Goal: Use online tool/utility: Utilize a website feature to perform a specific function

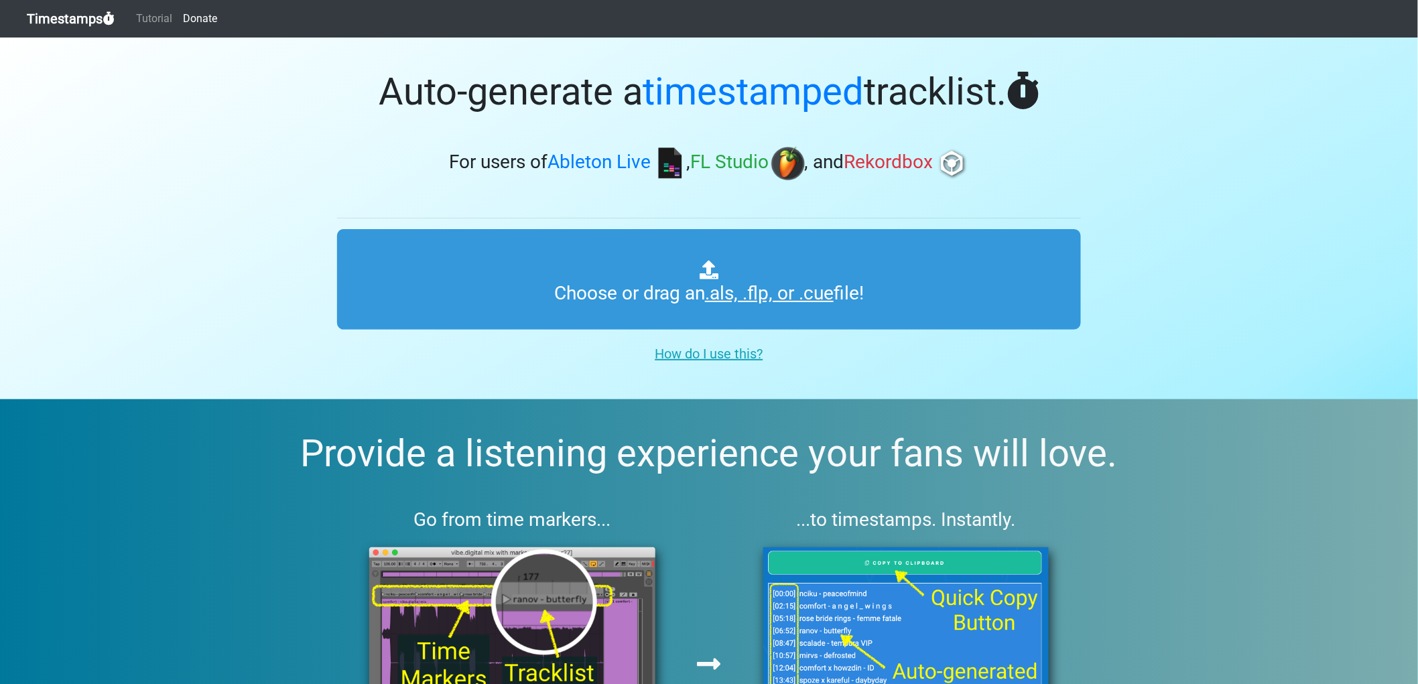
type input "C:\fakepath\01 REC-2025-08-23.cue"
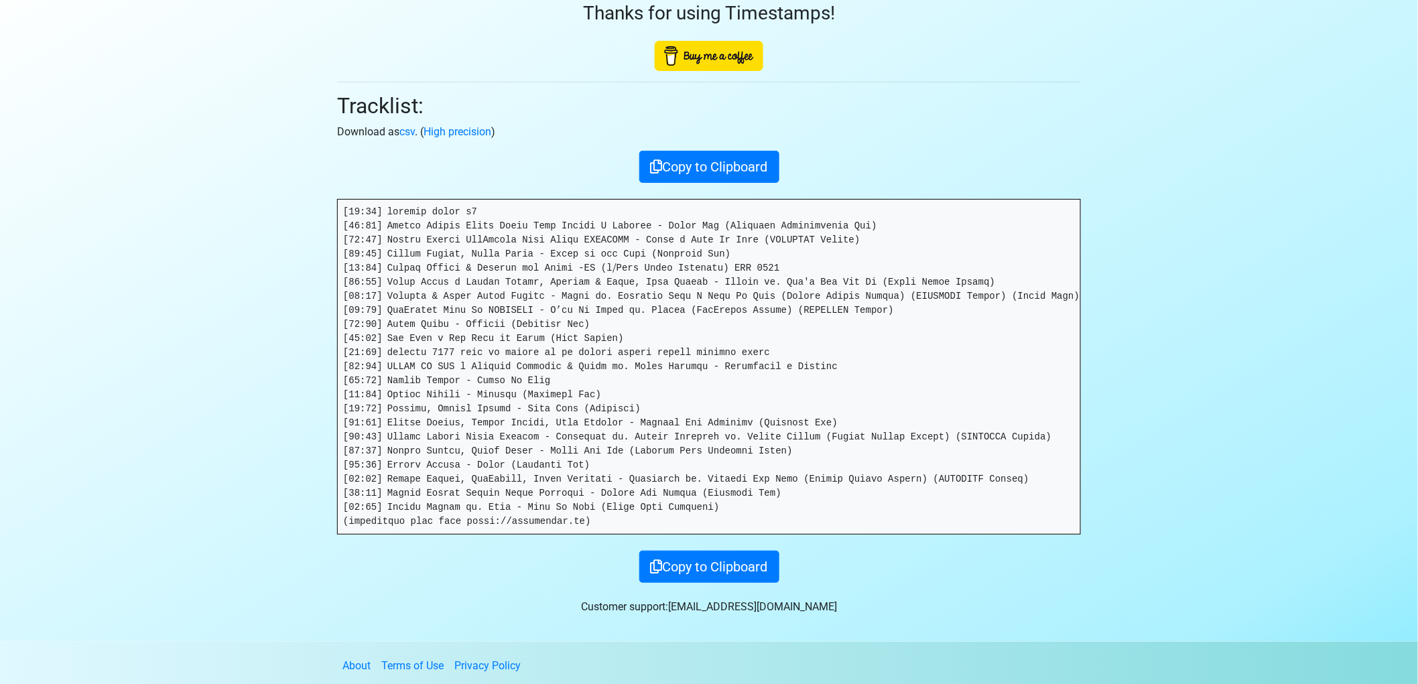
scroll to position [74, 0]
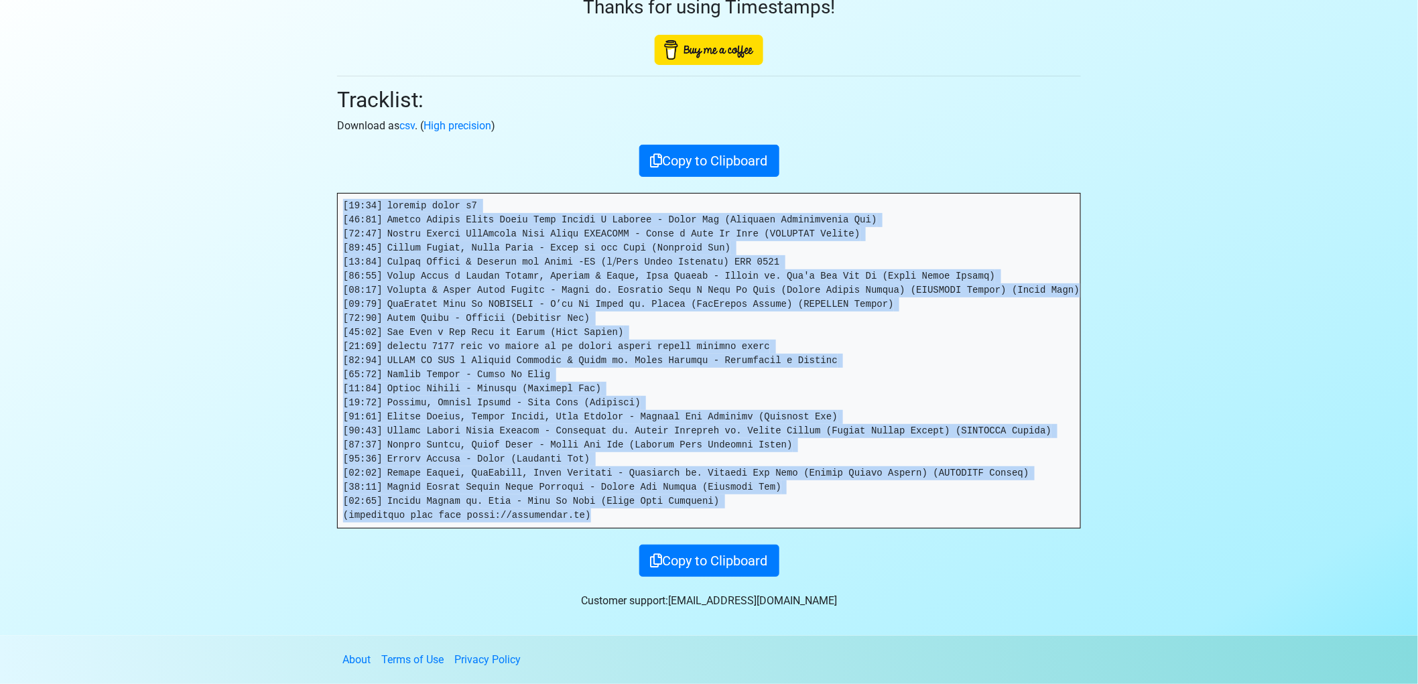
drag, startPoint x: 613, startPoint y: 519, endPoint x: 344, endPoint y: 212, distance: 408.4
click at [344, 212] on pre at bounding box center [709, 361] width 742 height 334
copy pre "[20:62] loremip dolor s1 [12:51] Ametco Adipis Elits Doeiu Temp Incidi U Labore…"
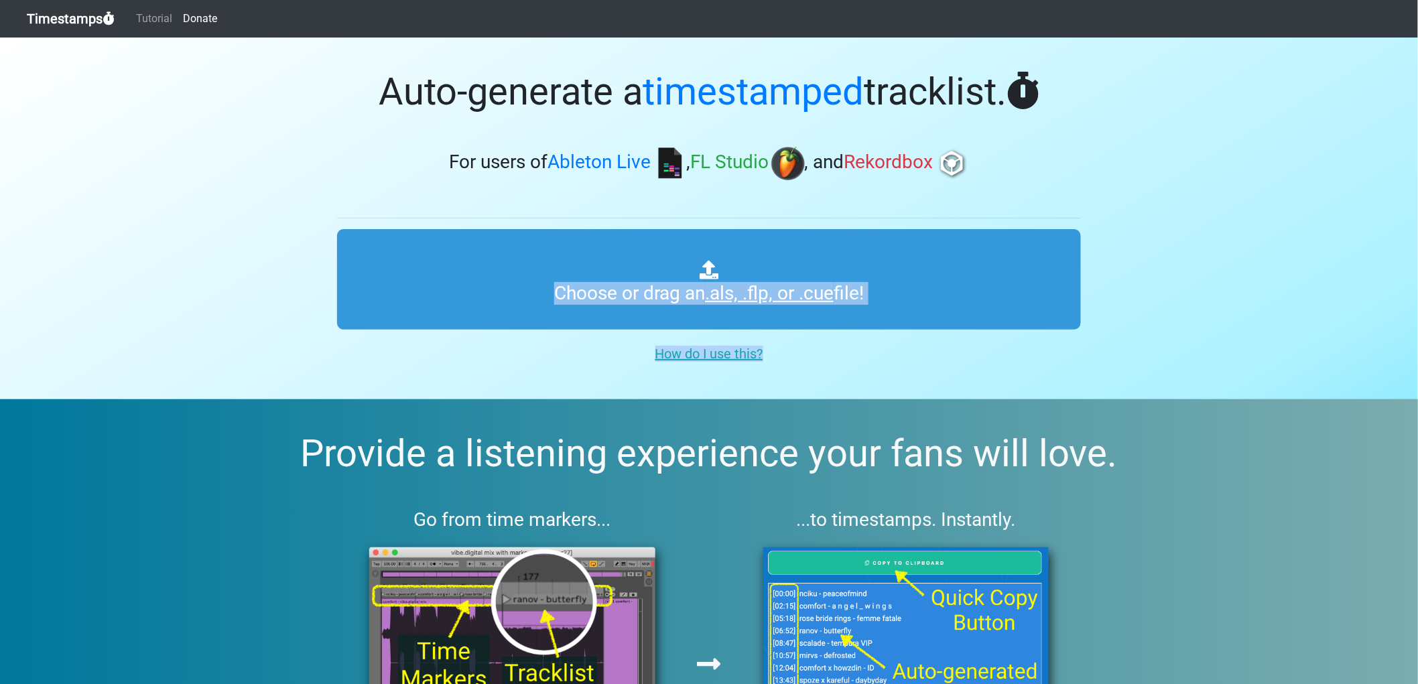
drag, startPoint x: 1325, startPoint y: 317, endPoint x: 952, endPoint y: 0, distance: 489.2
click at [1291, 271] on section "Auto-generate a timestamped tracklist. For users of Ableton Live , FL Studio , …" at bounding box center [709, 219] width 1418 height 362
